Goal: Information Seeking & Learning: Learn about a topic

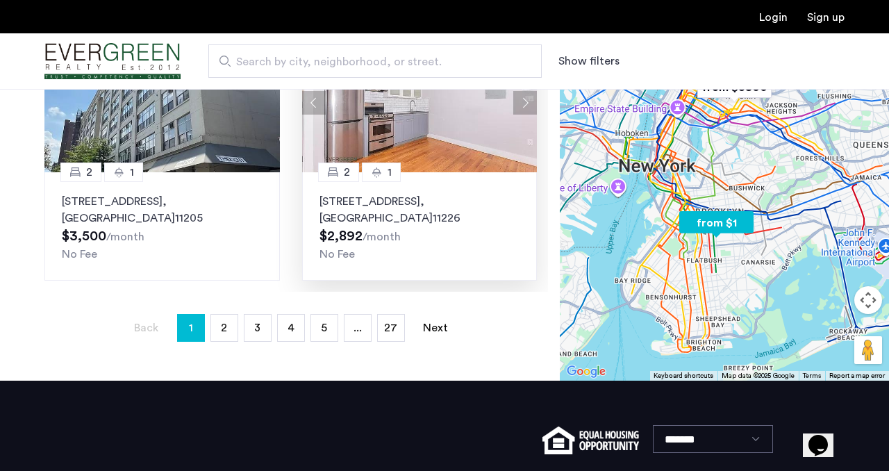
scroll to position [380, 0]
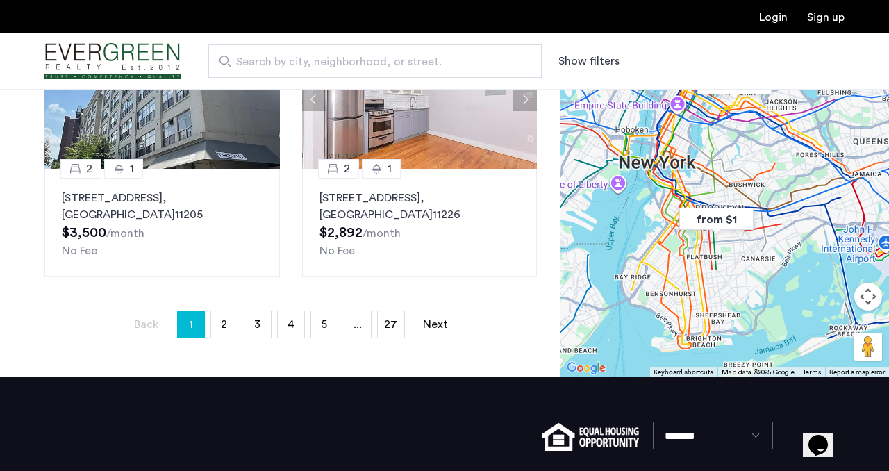
click at [241, 326] on ul "Back page 1 / 27 You're on page 1 page 2 page 3 page 4 page 5 page ... page 27 …" at bounding box center [290, 324] width 492 height 28
click at [233, 326] on link "page 2" at bounding box center [224, 324] width 26 height 26
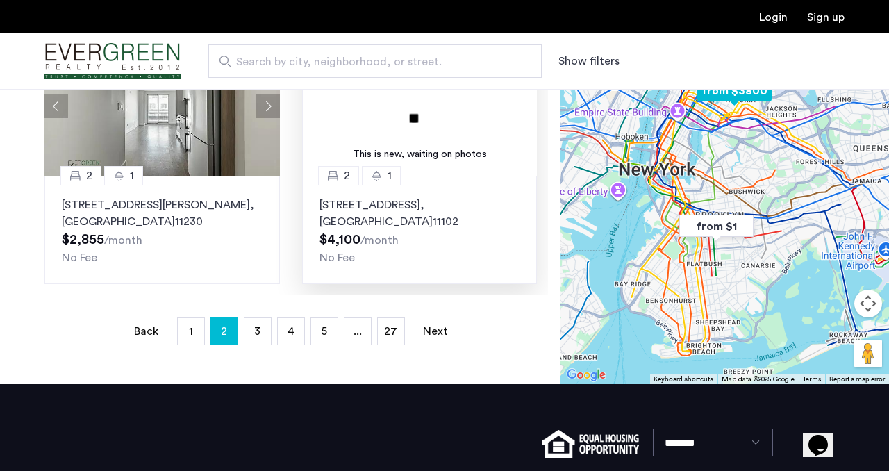
scroll to position [488, 0]
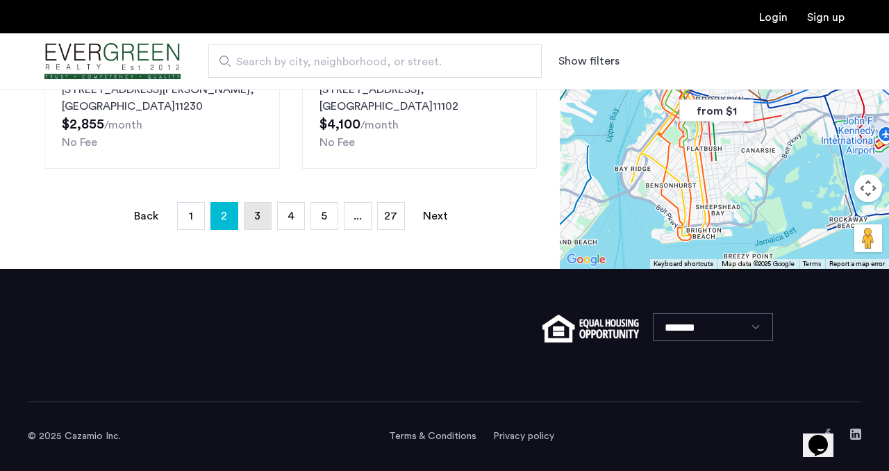
click at [259, 221] on span "3" at bounding box center [257, 215] width 6 height 11
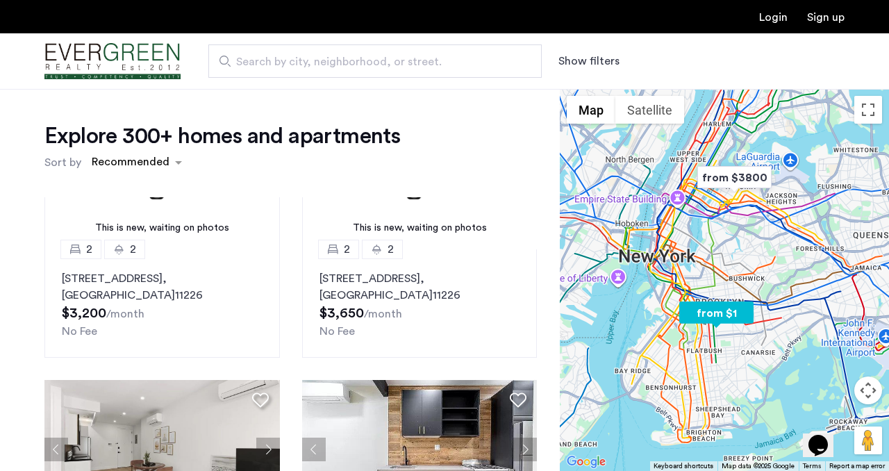
scroll to position [0, 0]
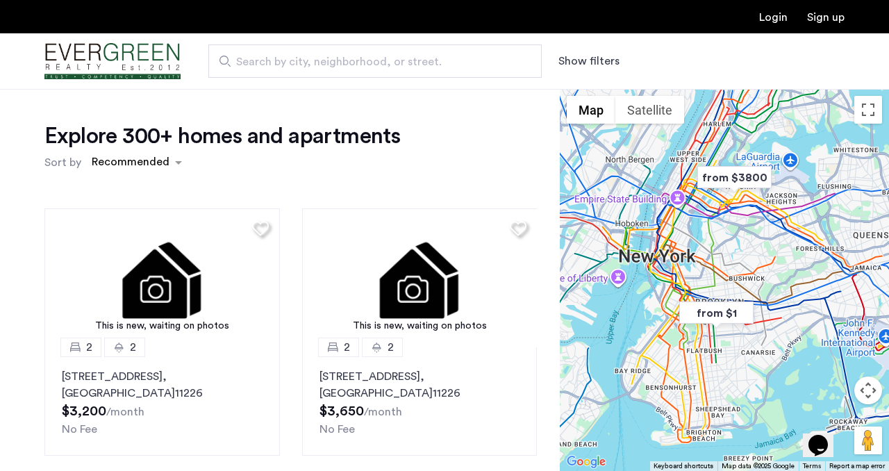
click at [312, 56] on span "Search by city, neighborhood, or street." at bounding box center [369, 61] width 267 height 17
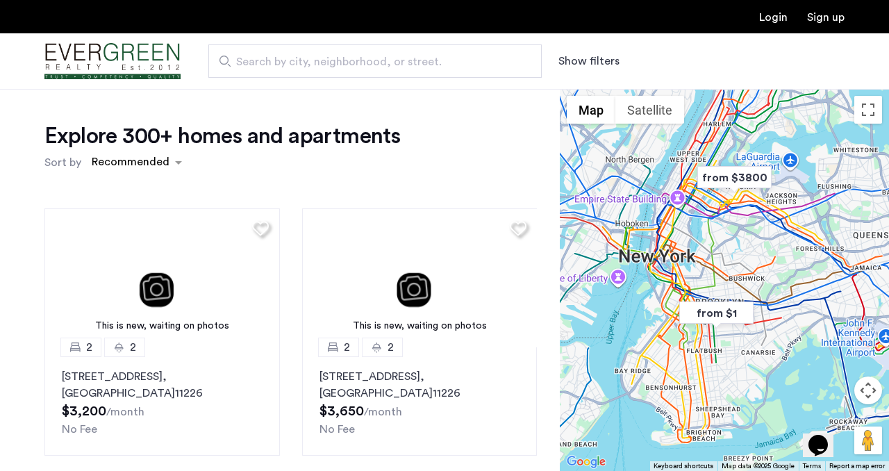
click at [312, 56] on input "Search by city, neighborhood, or street." at bounding box center [374, 60] width 333 height 33
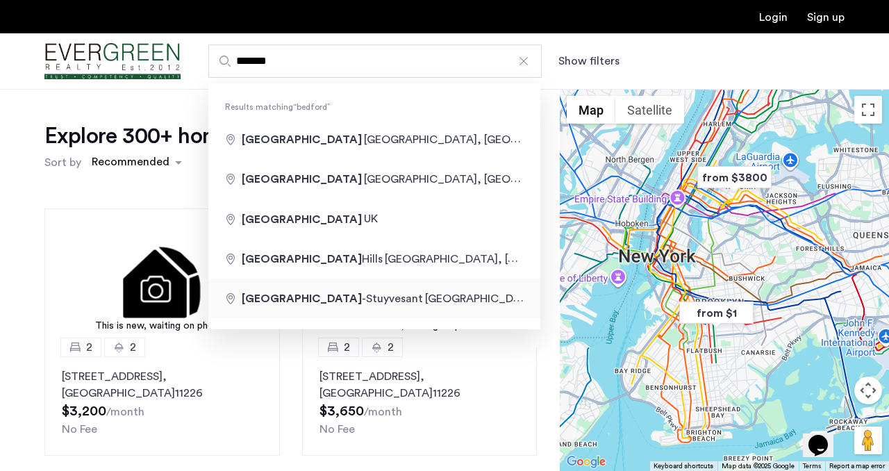
type input "**********"
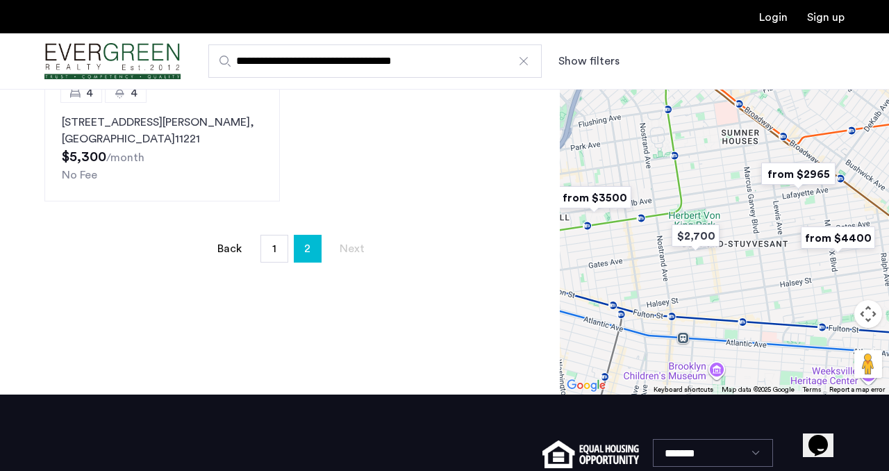
scroll to position [230, 0]
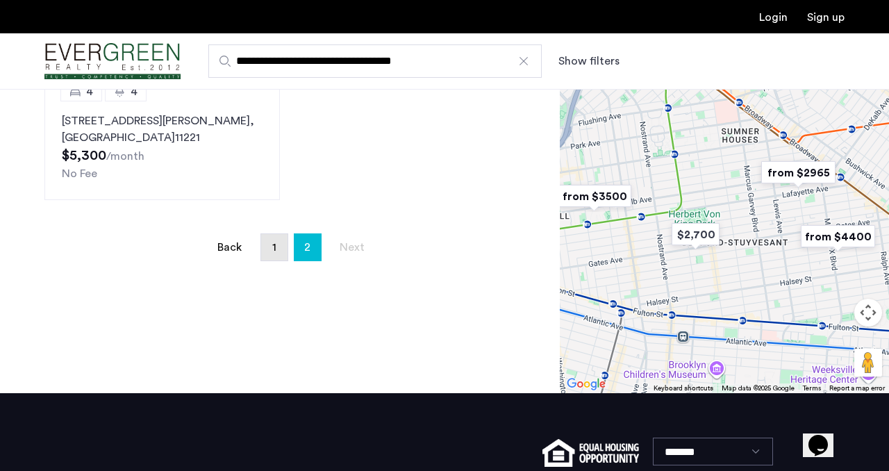
click at [272, 250] on span "1" at bounding box center [274, 247] width 4 height 11
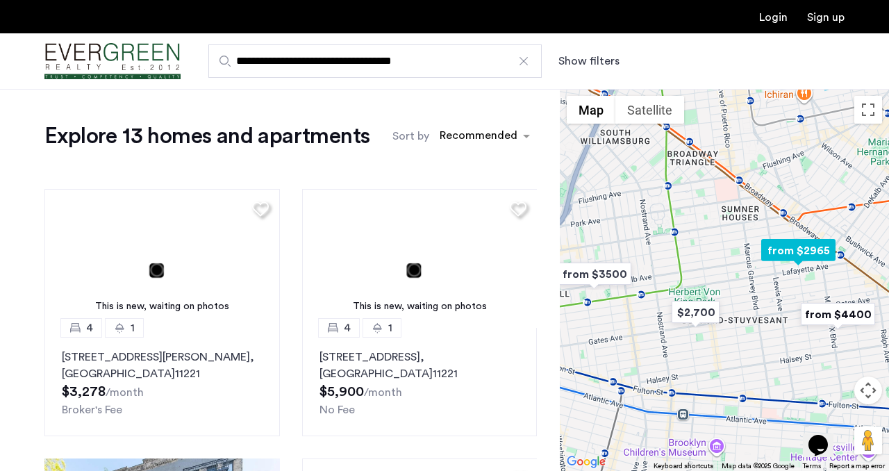
scroll to position [804, 0]
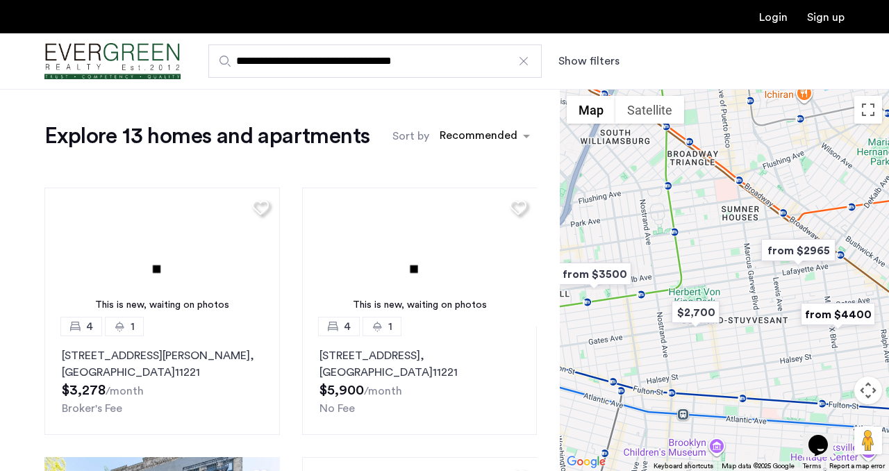
click at [591, 59] on button "Show filters" at bounding box center [588, 61] width 61 height 17
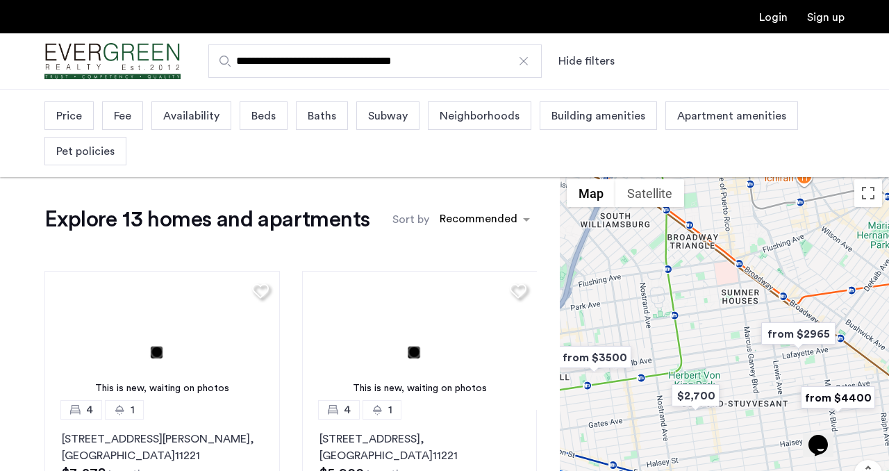
click at [252, 119] on span "Beds" at bounding box center [263, 116] width 24 height 17
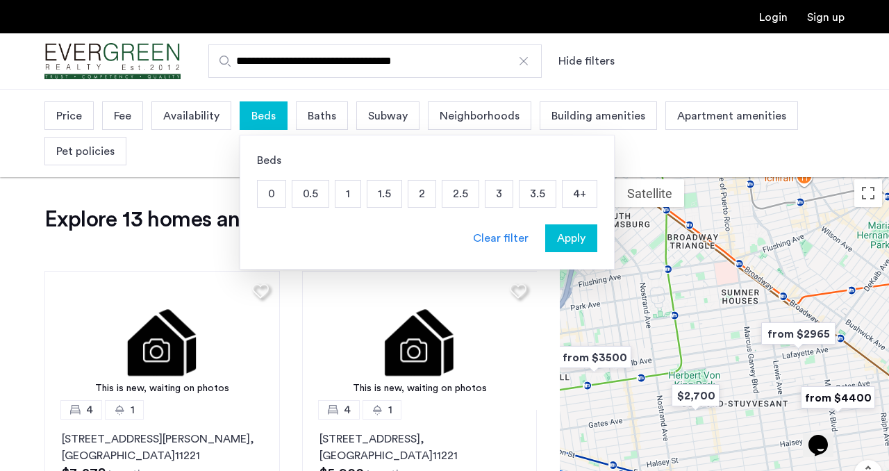
click at [380, 117] on span "Subway" at bounding box center [388, 116] width 40 height 17
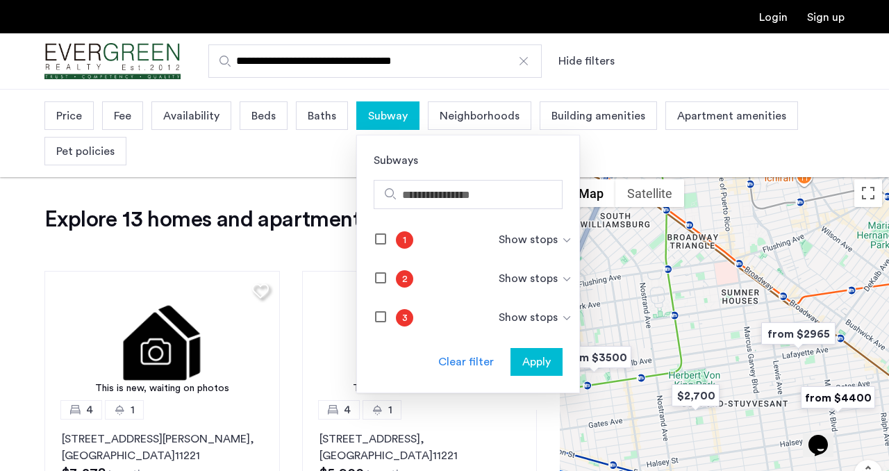
click at [459, 362] on div "Clear filter" at bounding box center [466, 361] width 56 height 17
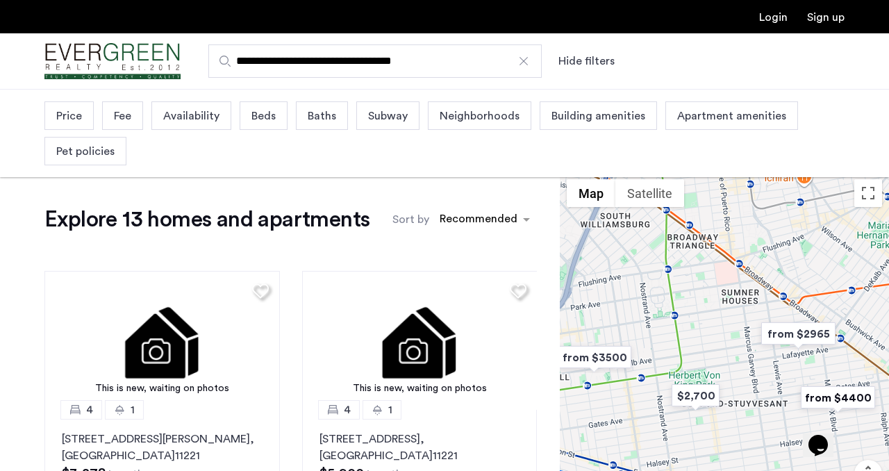
click at [472, 118] on span "Neighborhoods" at bounding box center [479, 116] width 80 height 17
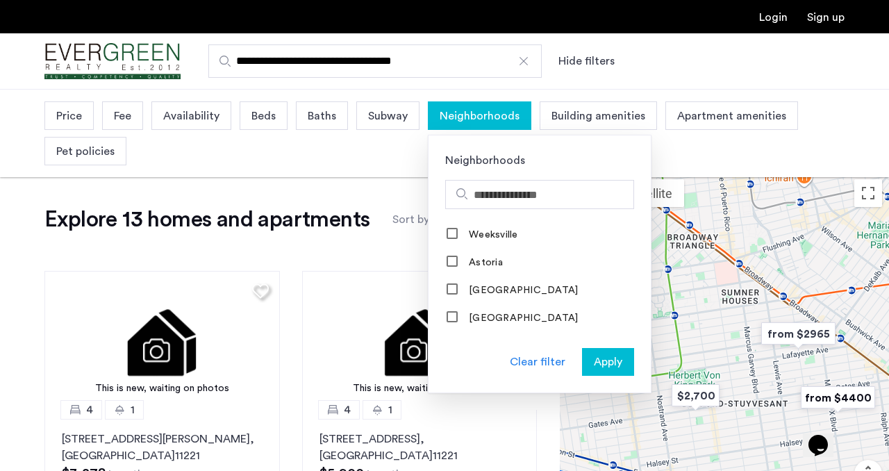
click at [368, 160] on div "Price Fee Availability Beds Baths Subway Neighborhoods Neighborhoods Weeksville…" at bounding box center [444, 133] width 800 height 71
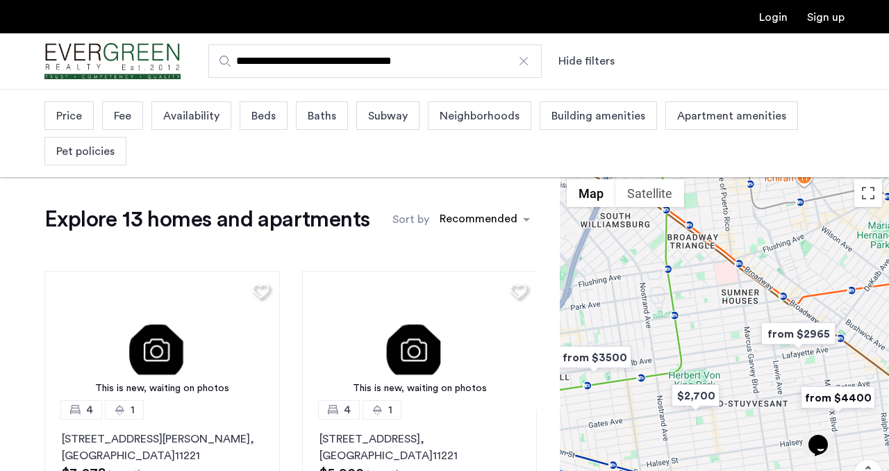
click at [76, 117] on span "Price" at bounding box center [69, 116] width 26 height 17
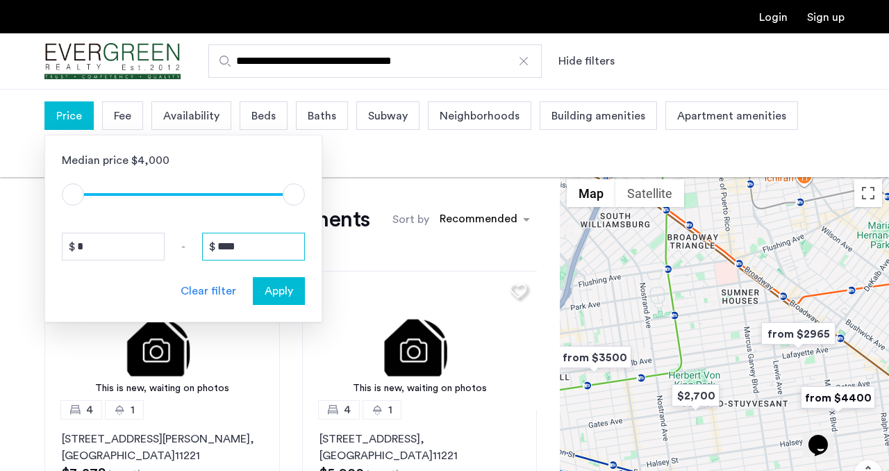
click at [269, 249] on input "****" at bounding box center [253, 247] width 103 height 28
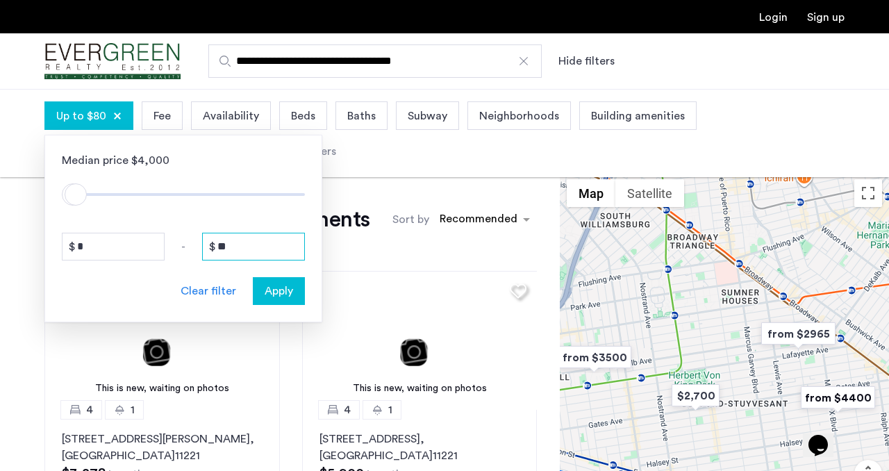
type input "*"
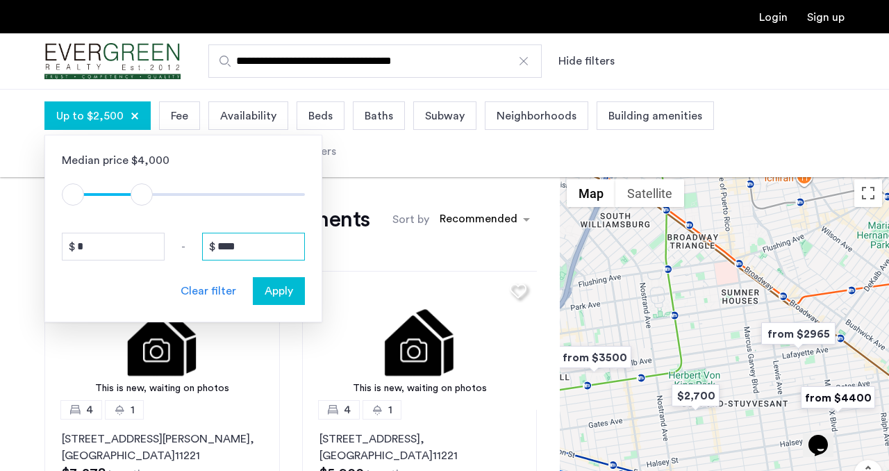
type input "****"
click at [283, 287] on span "Apply" at bounding box center [279, 291] width 28 height 17
